Goal: Task Accomplishment & Management: Use online tool/utility

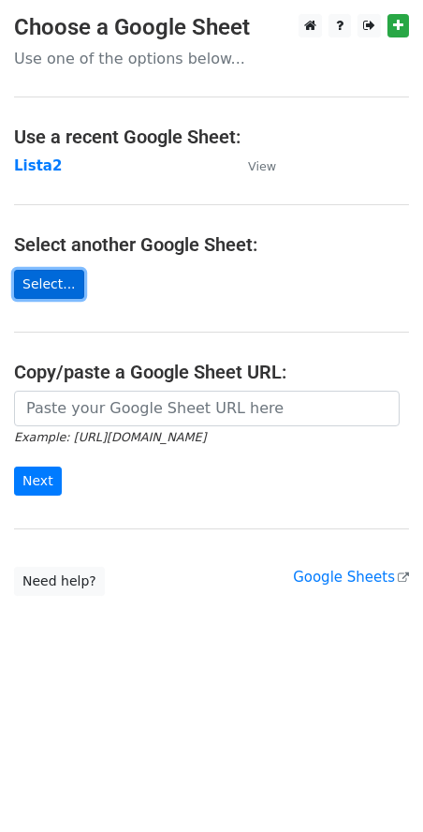
click at [54, 289] on link "Select..." at bounding box center [49, 284] width 70 height 29
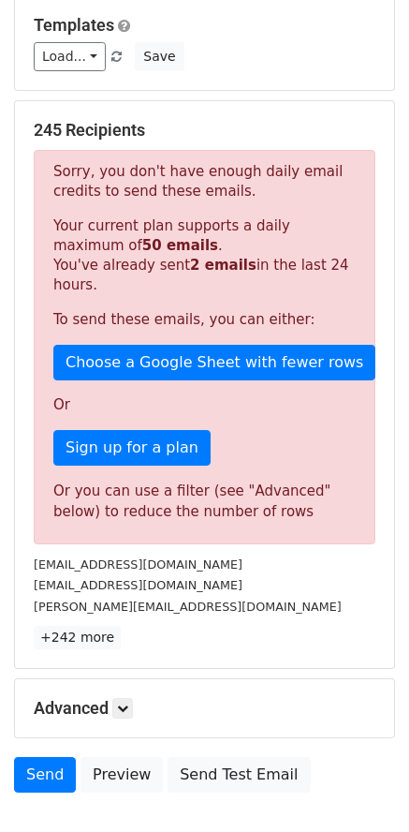
scroll to position [356, 0]
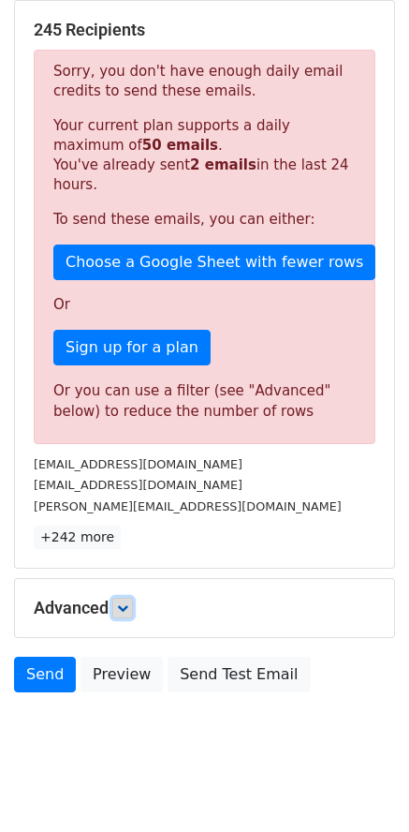
click at [124, 602] on icon at bounding box center [122, 607] width 11 height 11
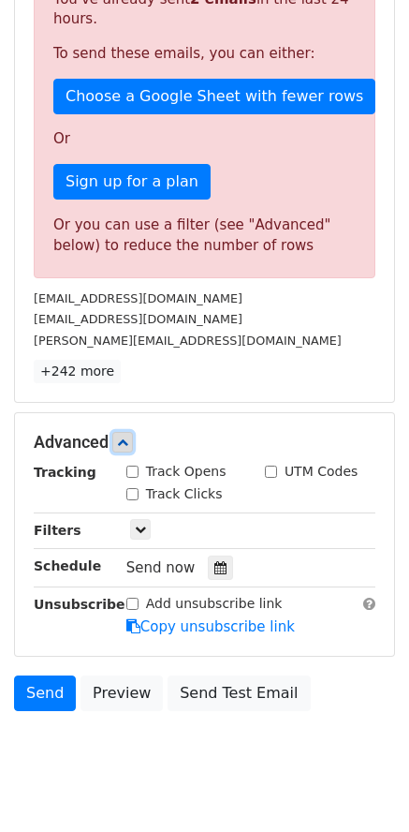
scroll to position [540, 0]
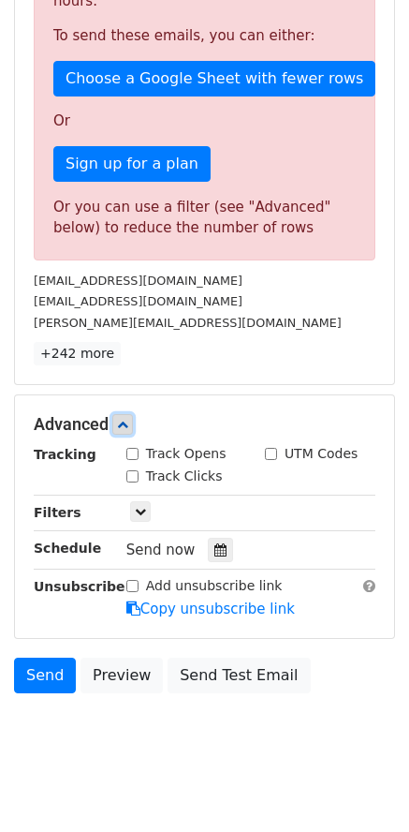
click at [128, 419] on icon at bounding box center [122, 424] width 11 height 11
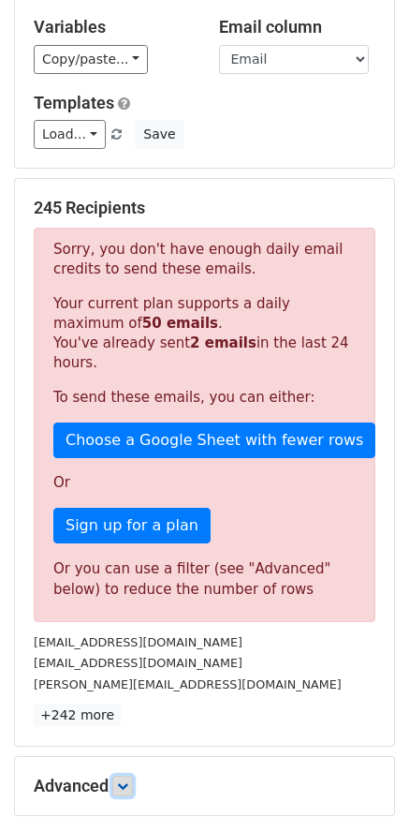
scroll to position [171, 0]
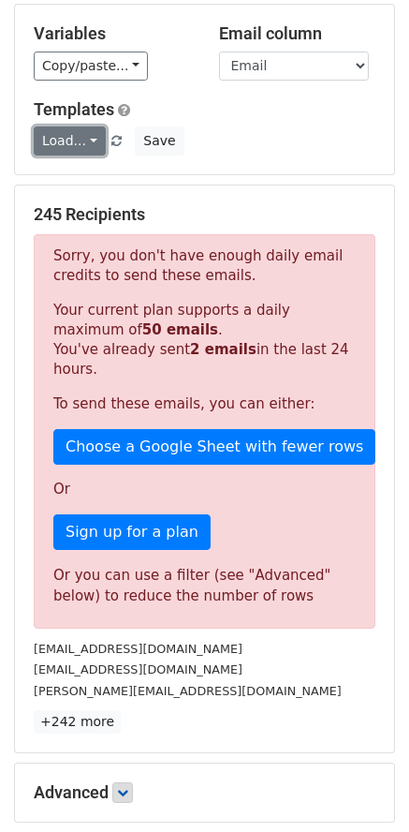
click at [70, 150] on link "Load..." at bounding box center [70, 140] width 72 height 29
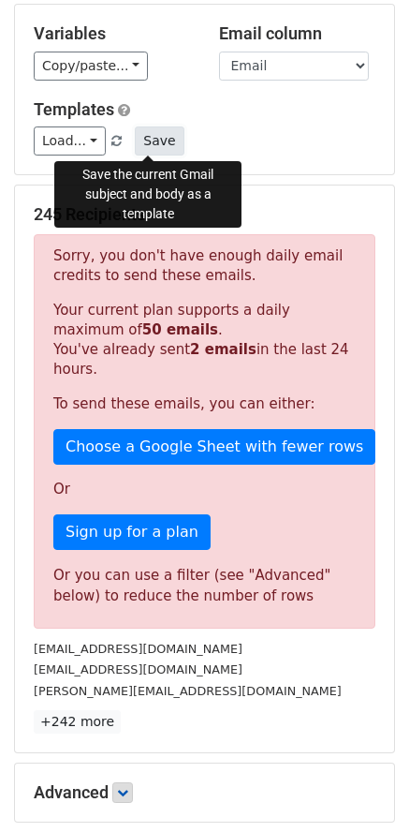
click at [144, 141] on button "Save" at bounding box center [159, 140] width 49 height 29
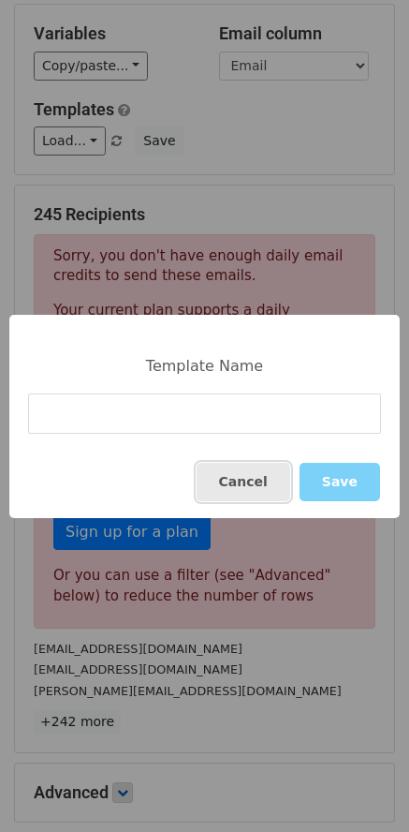
click at [280, 498] on button "Cancel" at bounding box center [244, 482] width 94 height 38
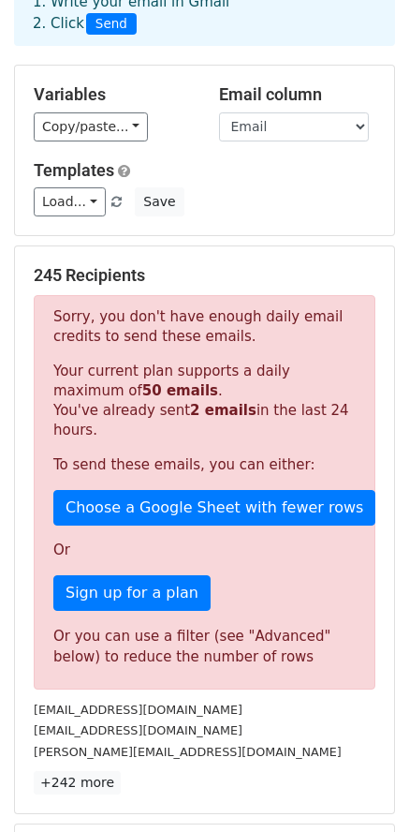
scroll to position [78, 0]
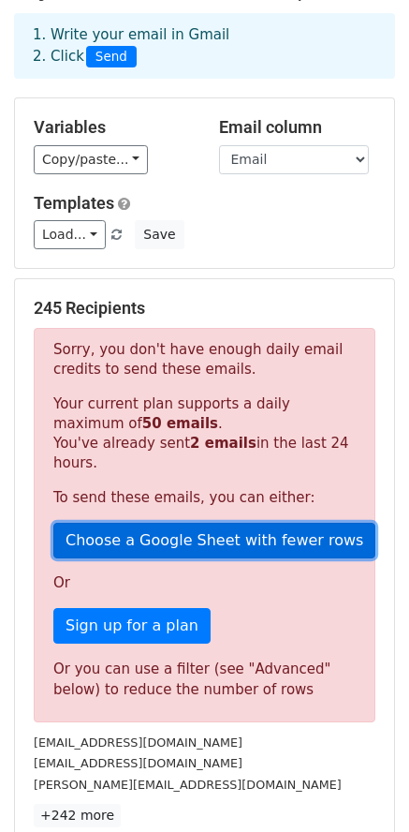
click at [118, 523] on link "Choose a Google Sheet with fewer rows" at bounding box center [214, 541] width 322 height 36
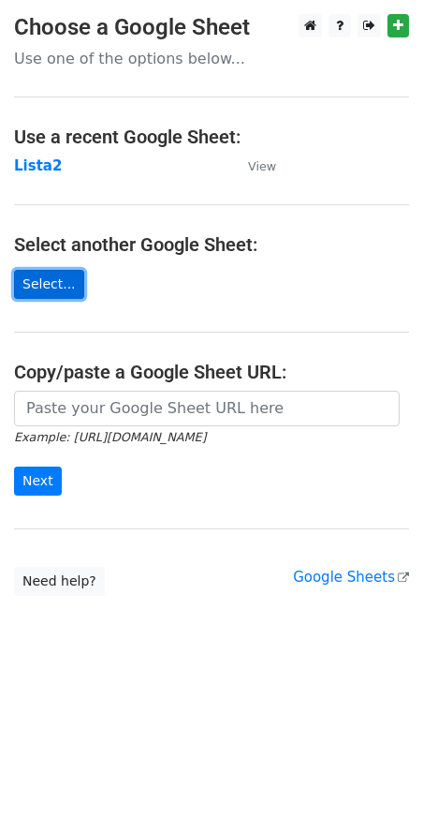
click at [51, 284] on link "Select..." at bounding box center [49, 284] width 70 height 29
click at [48, 289] on link "Select..." at bounding box center [49, 284] width 70 height 29
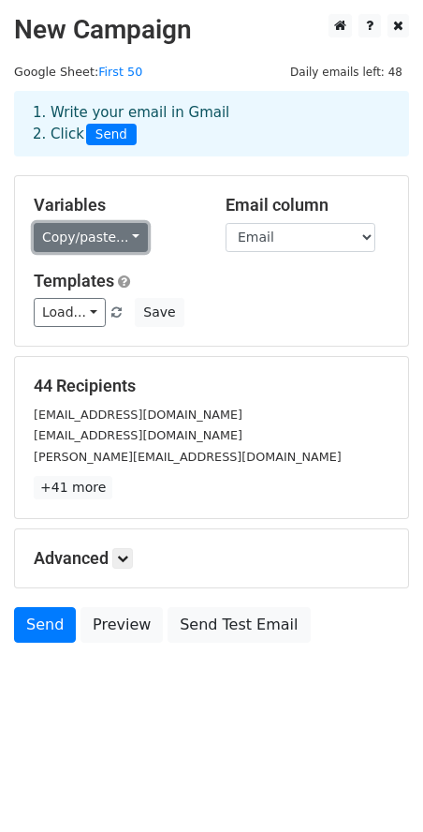
click at [117, 245] on link "Copy/paste..." at bounding box center [91, 237] width 114 height 29
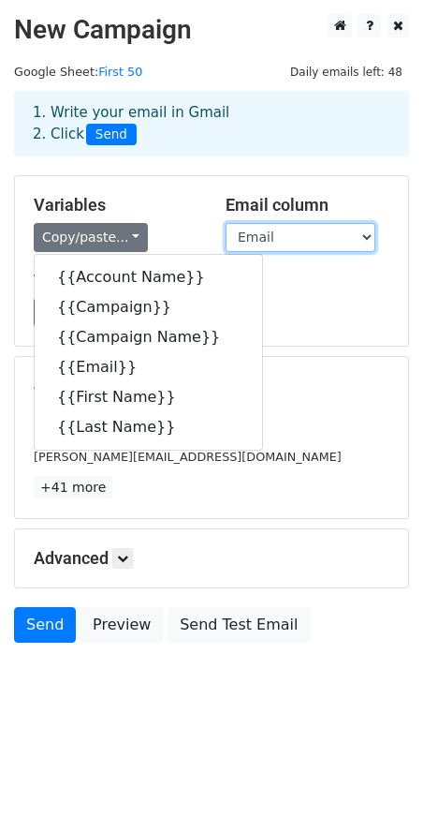
click at [358, 246] on select "Account Name Campaign Campaign Name Email First Name Last Name" at bounding box center [301, 237] width 150 height 29
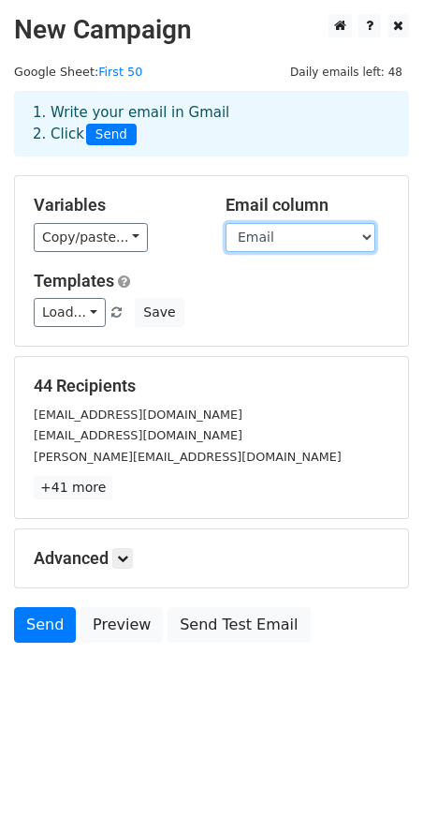
click at [358, 246] on select "Account Name Campaign Campaign Name Email First Name Last Name" at bounding box center [301, 237] width 150 height 29
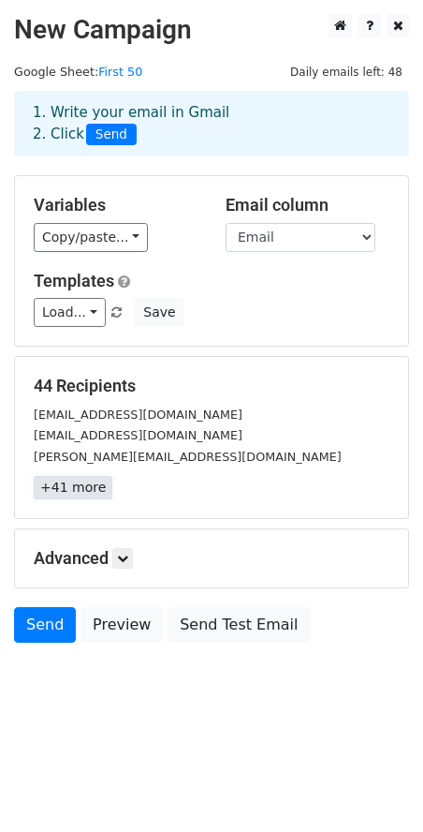
click at [83, 489] on link "+41 more" at bounding box center [73, 487] width 79 height 23
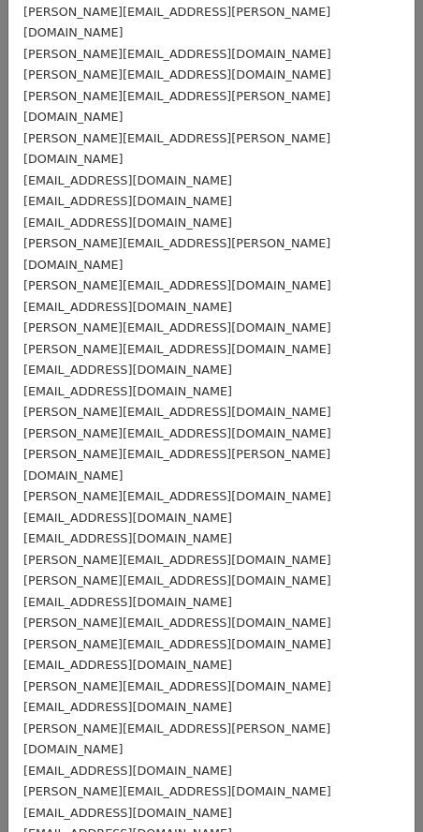
scroll to position [265, 0]
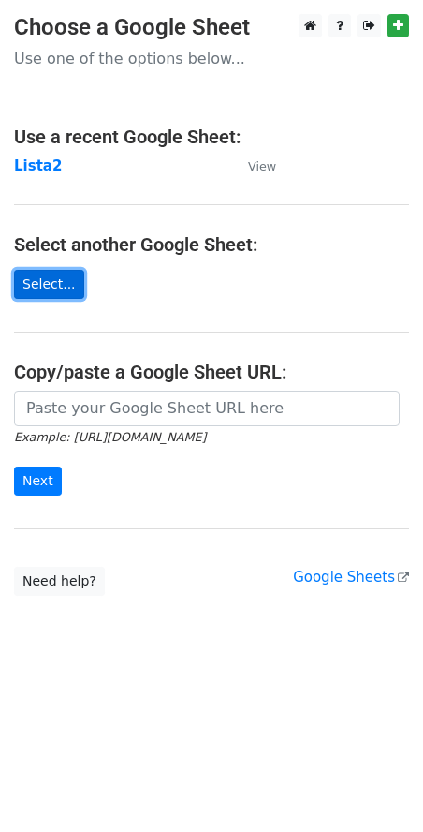
click at [38, 290] on link "Select..." at bounding box center [49, 284] width 70 height 29
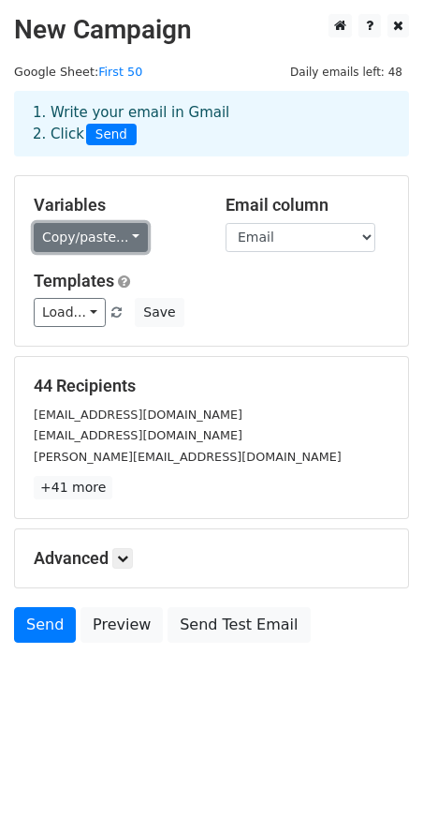
click at [110, 245] on link "Copy/paste..." at bounding box center [91, 237] width 114 height 29
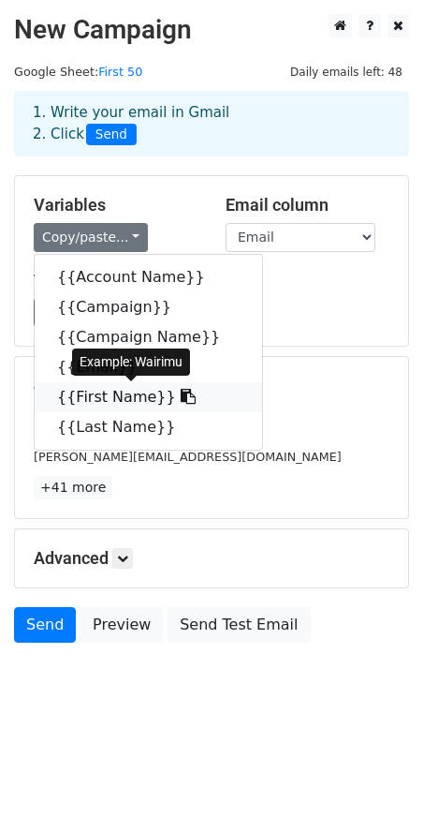
click at [181, 398] on icon at bounding box center [188, 396] width 15 height 15
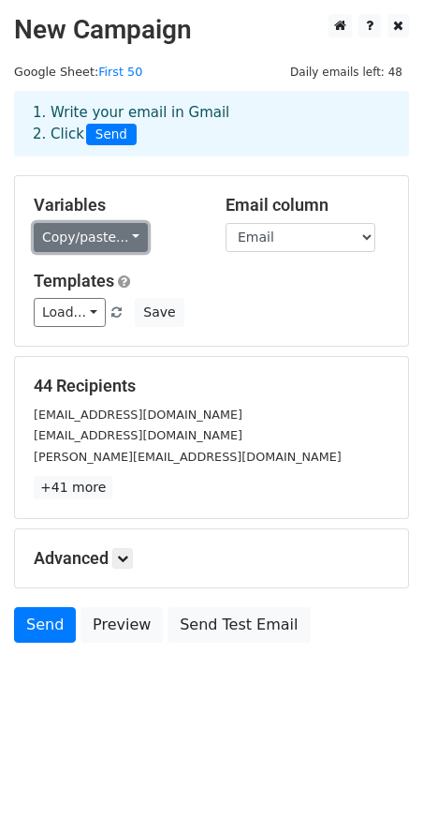
click at [73, 246] on link "Copy/paste..." at bounding box center [91, 237] width 114 height 29
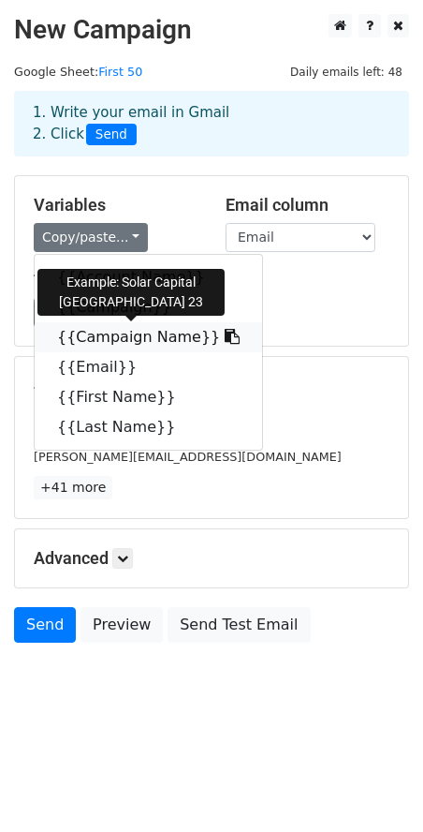
click at [225, 334] on icon at bounding box center [232, 336] width 15 height 15
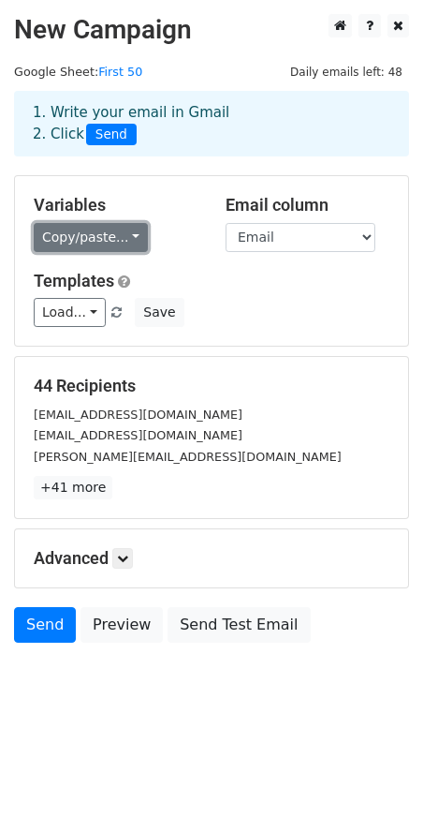
click at [94, 243] on link "Copy/paste..." at bounding box center [91, 237] width 114 height 29
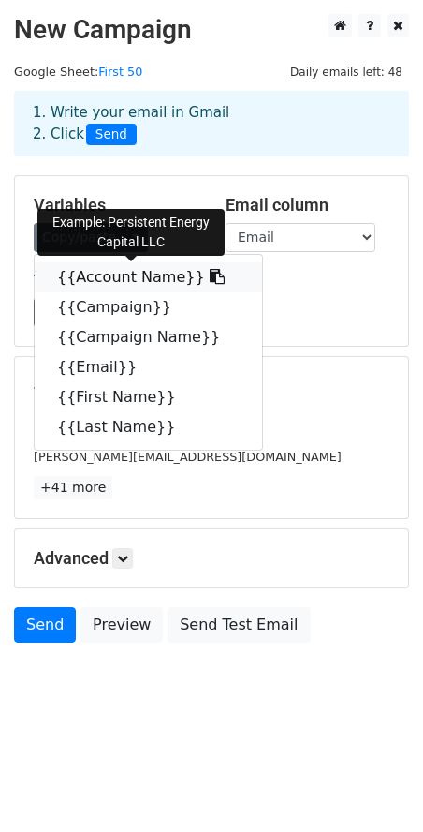
click at [107, 278] on link "{{Account Name}}" at bounding box center [149, 277] width 228 height 30
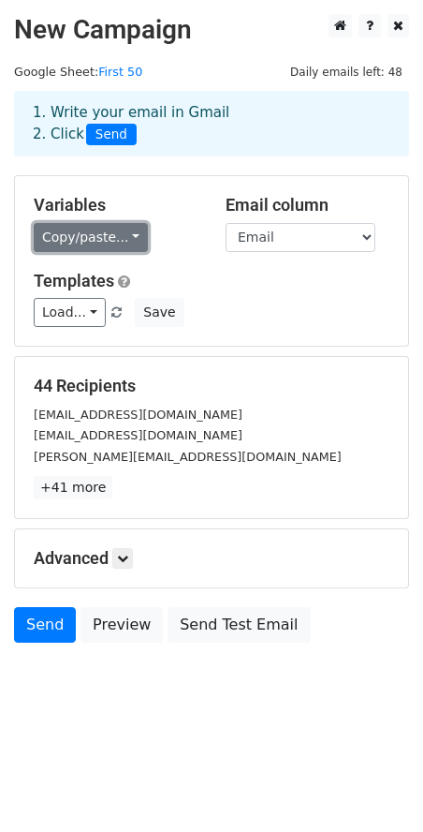
click at [117, 231] on link "Copy/paste..." at bounding box center [91, 237] width 114 height 29
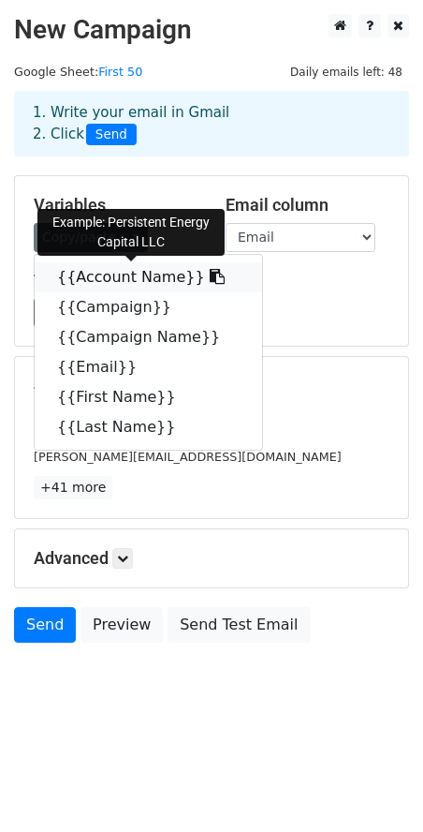
click at [210, 278] on icon at bounding box center [217, 276] width 15 height 15
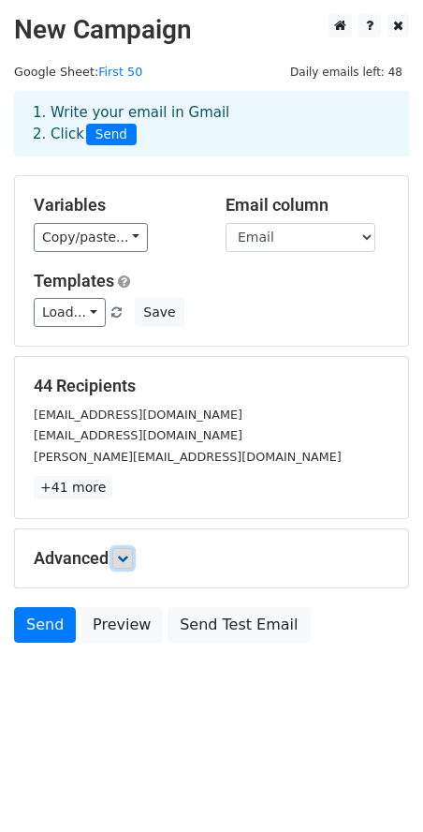
click at [131, 551] on link at bounding box center [122, 558] width 21 height 21
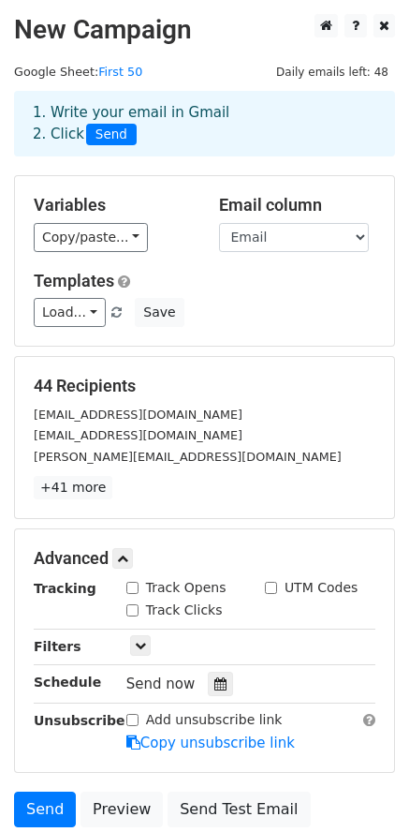
click at [131, 584] on input "Track Opens" at bounding box center [132, 588] width 12 height 12
checkbox input "true"
click at [131, 611] on input "Track Clicks" at bounding box center [132, 610] width 12 height 12
checkbox input "true"
click at [124, 561] on icon at bounding box center [122, 558] width 11 height 11
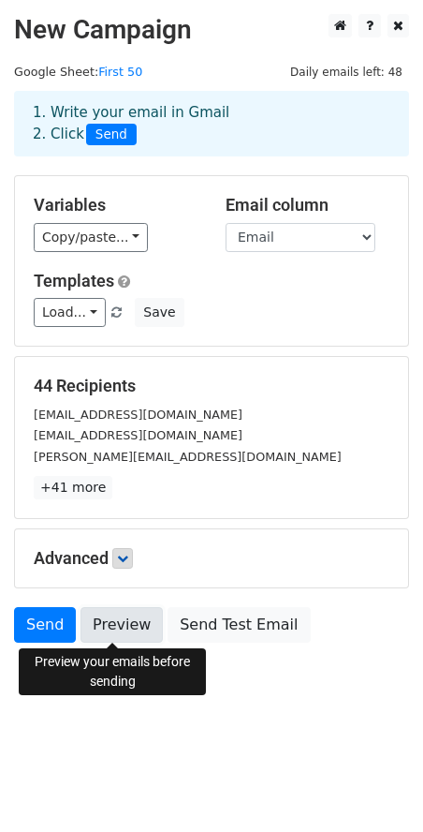
click at [111, 619] on link "Preview" at bounding box center [122, 625] width 82 height 36
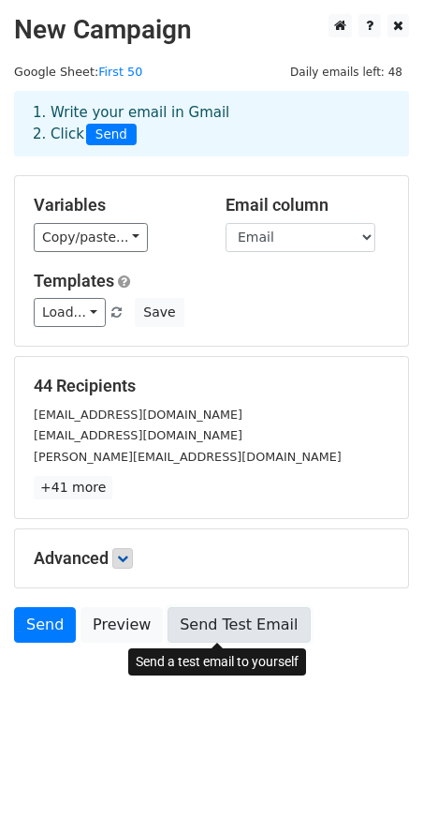
click at [199, 628] on link "Send Test Email" at bounding box center [239, 625] width 142 height 36
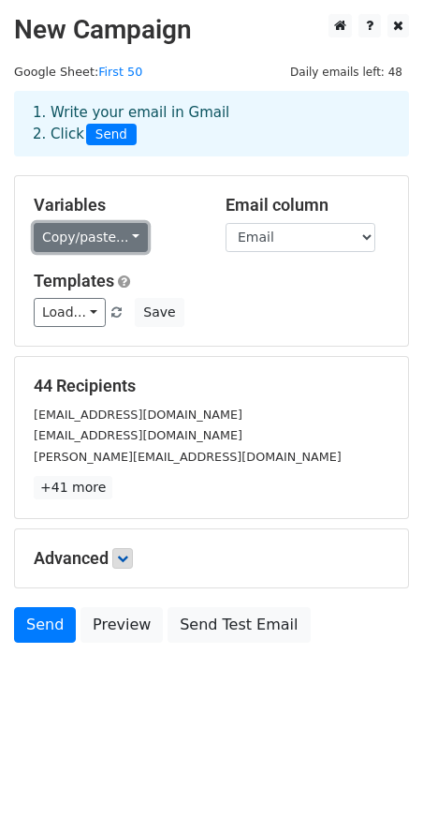
click at [108, 234] on link "Copy/paste..." at bounding box center [91, 237] width 114 height 29
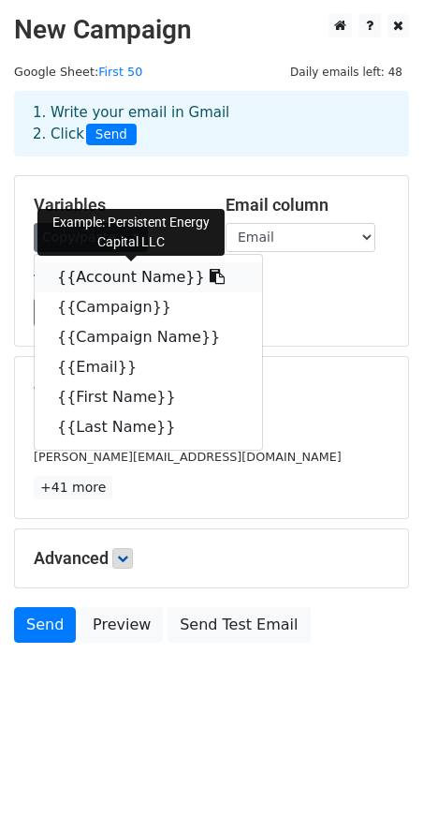
click at [210, 282] on icon at bounding box center [217, 276] width 15 height 15
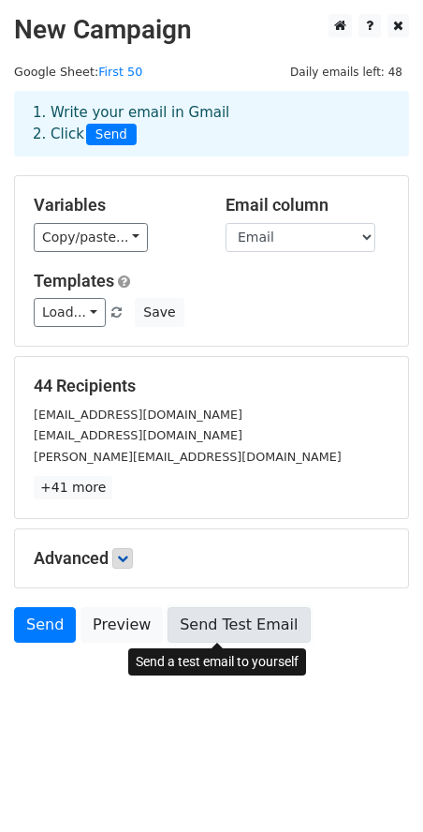
click at [192, 619] on link "Send Test Email" at bounding box center [239, 625] width 142 height 36
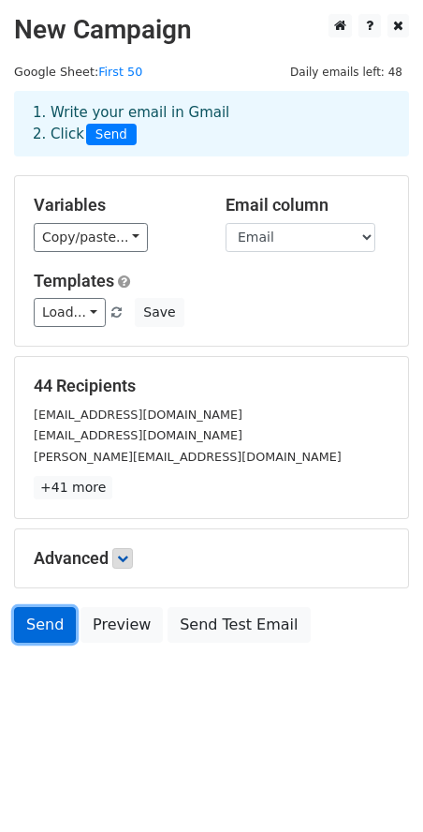
click at [29, 622] on link "Send" at bounding box center [45, 625] width 62 height 36
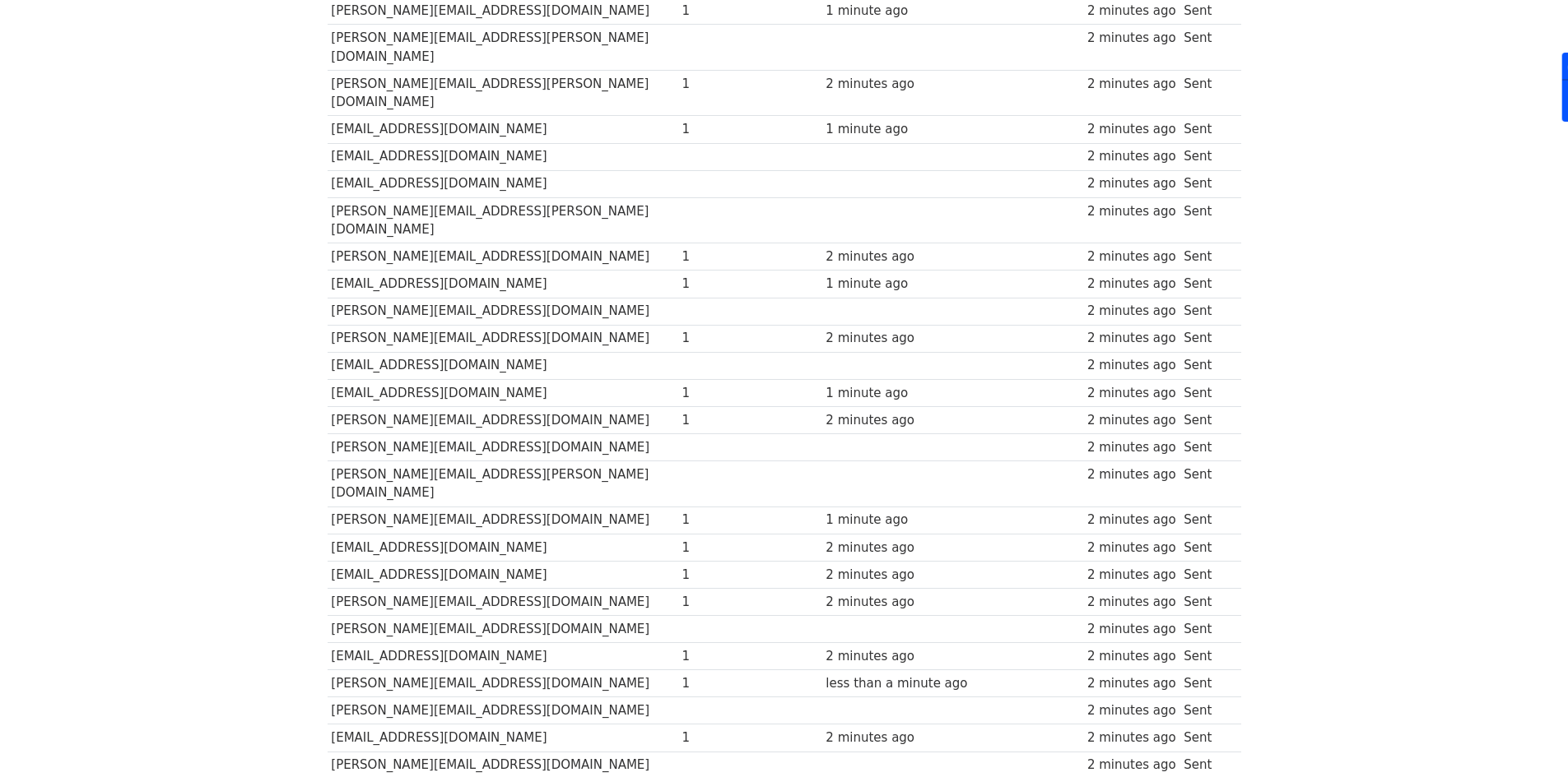
scroll to position [183, 0]
